Goal: Task Accomplishment & Management: Manage account settings

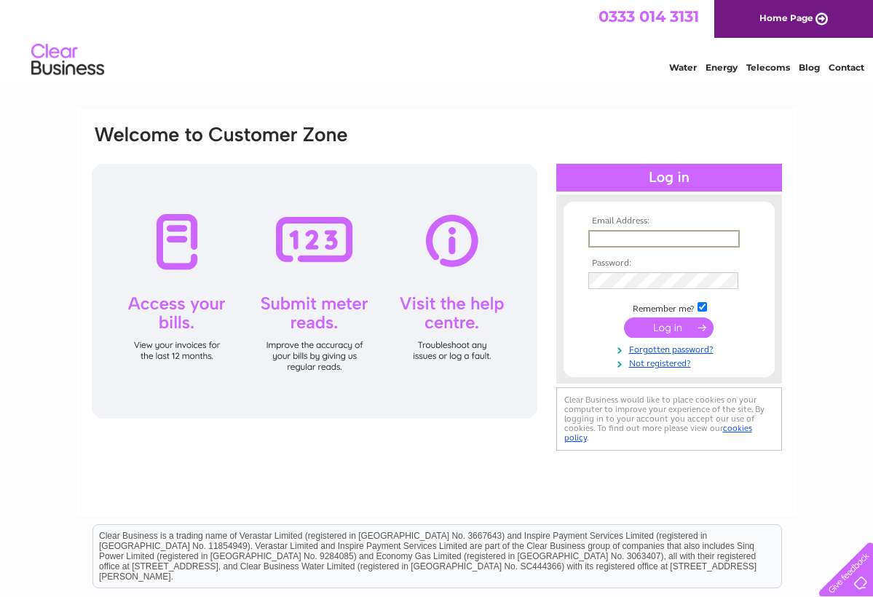
type input "[EMAIL_ADDRESS][DOMAIN_NAME]"
click at [683, 326] on input "submit" at bounding box center [669, 327] width 90 height 20
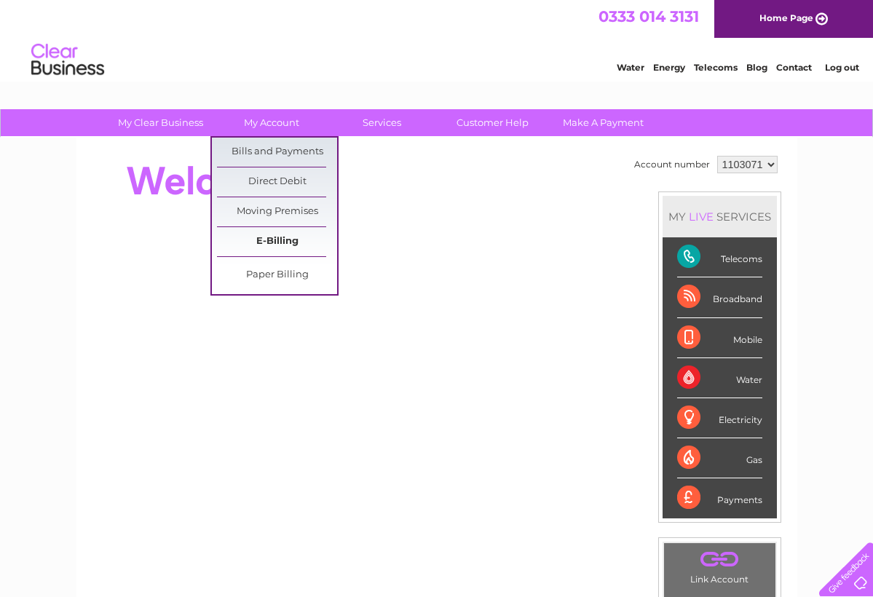
click at [268, 245] on link "E-Billing" at bounding box center [277, 241] width 120 height 29
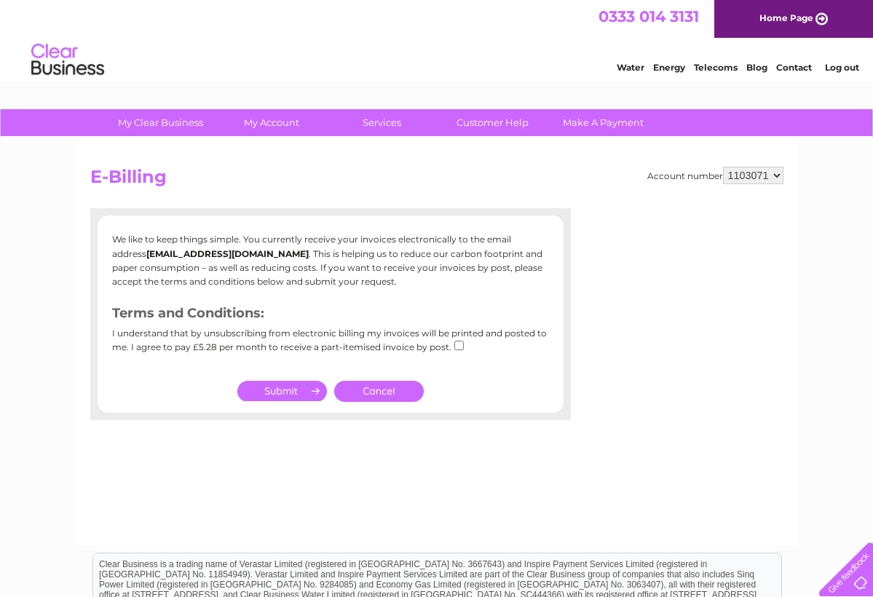
click at [288, 390] on input "submit" at bounding box center [282, 391] width 90 height 20
click at [373, 391] on link "Cancel" at bounding box center [379, 391] width 90 height 21
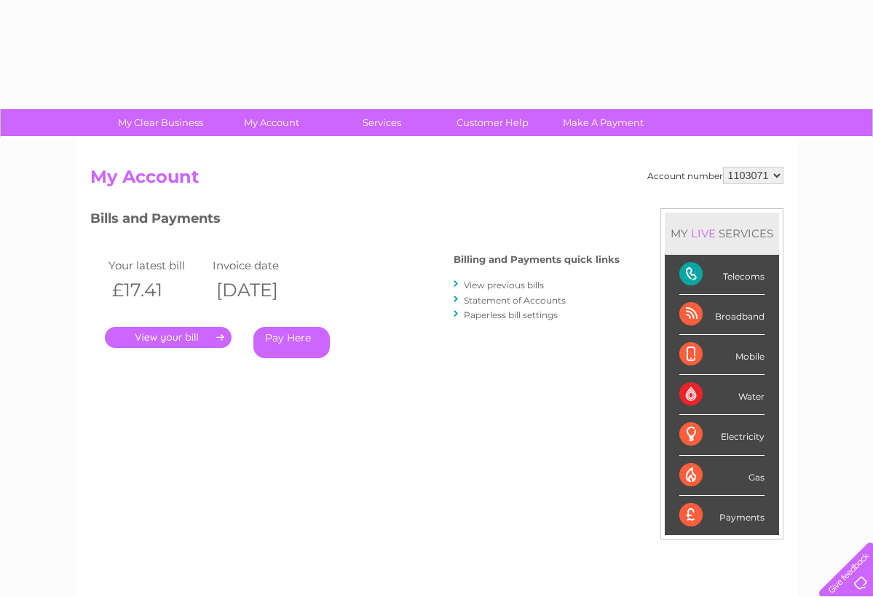
click at [383, 387] on div "Bills and Payments Billing and Payments quick links View previous bills Stateme…" at bounding box center [354, 304] width 529 height 192
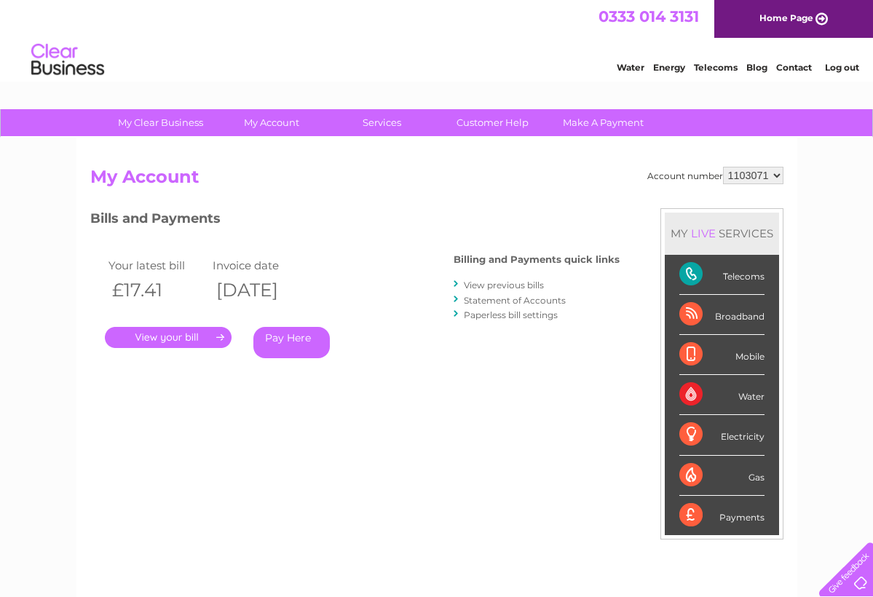
click at [175, 336] on link "." at bounding box center [168, 337] width 127 height 21
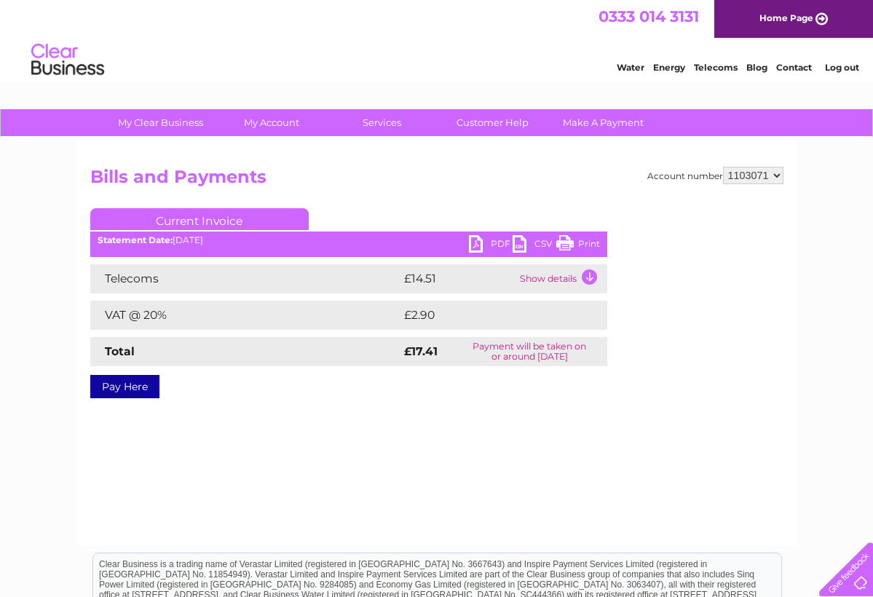
click at [495, 240] on link "PDF" at bounding box center [491, 245] width 44 height 21
